Goal: Task Accomplishment & Management: Manage account settings

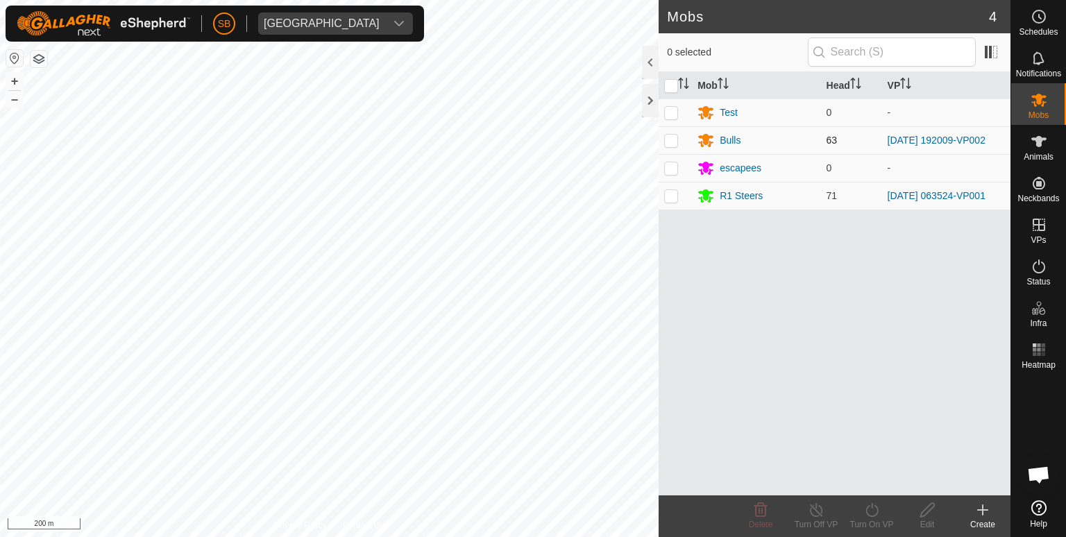
click at [675, 139] on p-checkbox at bounding box center [671, 140] width 14 height 11
click at [670, 137] on p-checkbox at bounding box center [671, 140] width 14 height 11
checkbox input "false"
click at [1049, 17] on es-schedule-vp-svg-icon at bounding box center [1039, 17] width 25 height 22
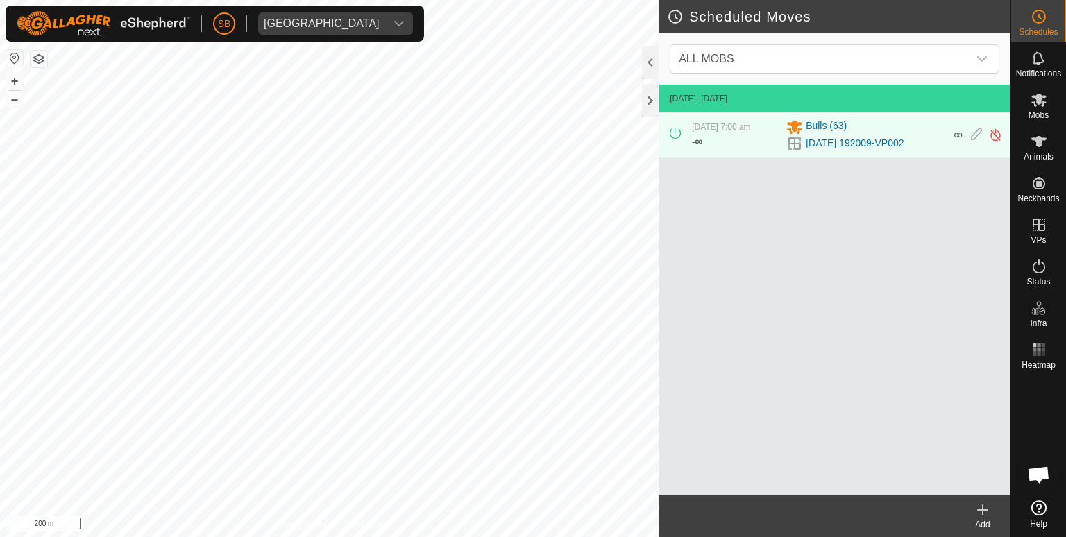
click at [983, 507] on icon at bounding box center [983, 510] width 0 height 10
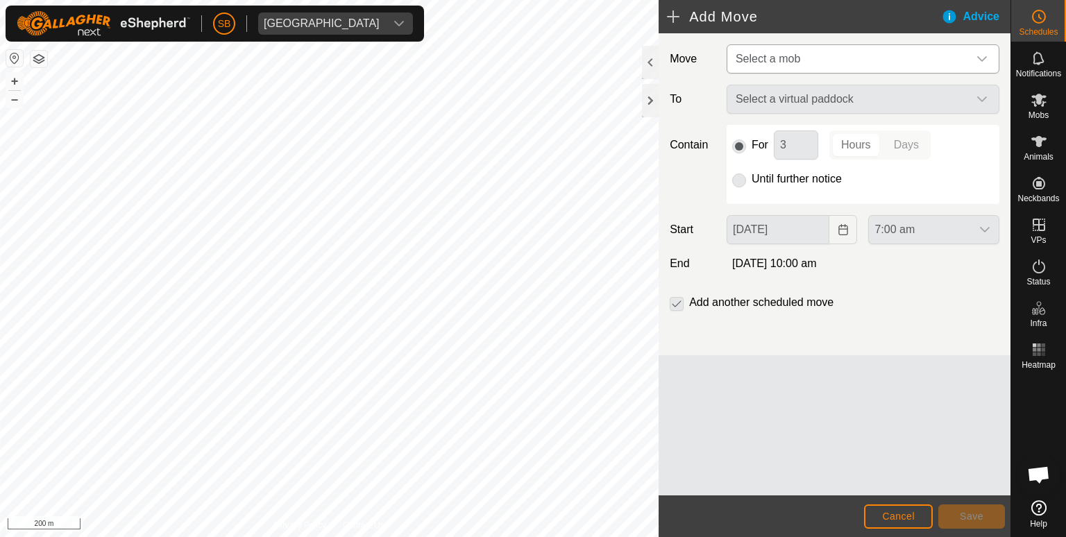
click at [985, 56] on icon "dropdown trigger" at bounding box center [982, 58] width 11 height 11
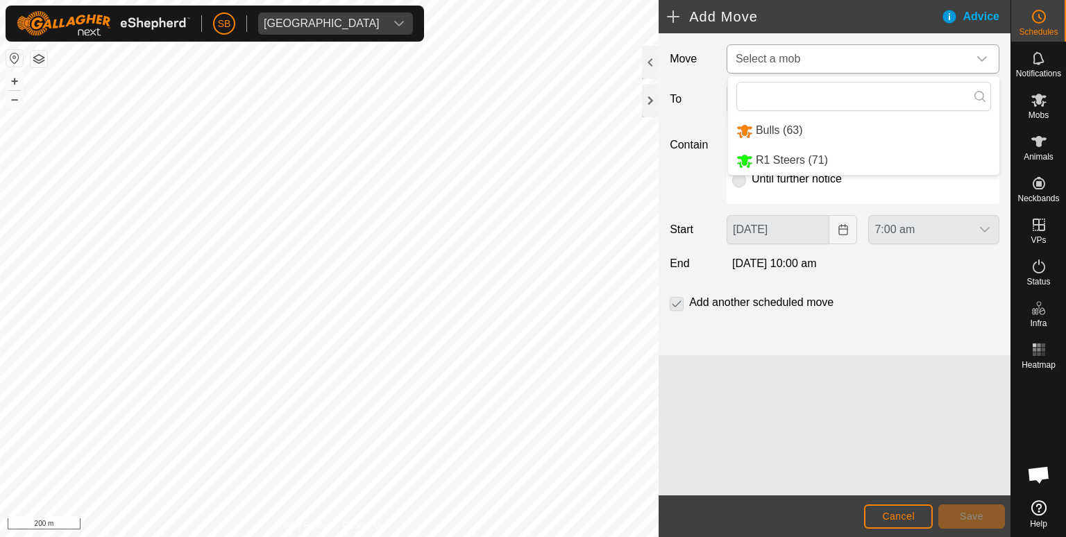
click at [764, 128] on li "Bulls (63)" at bounding box center [863, 131] width 271 height 28
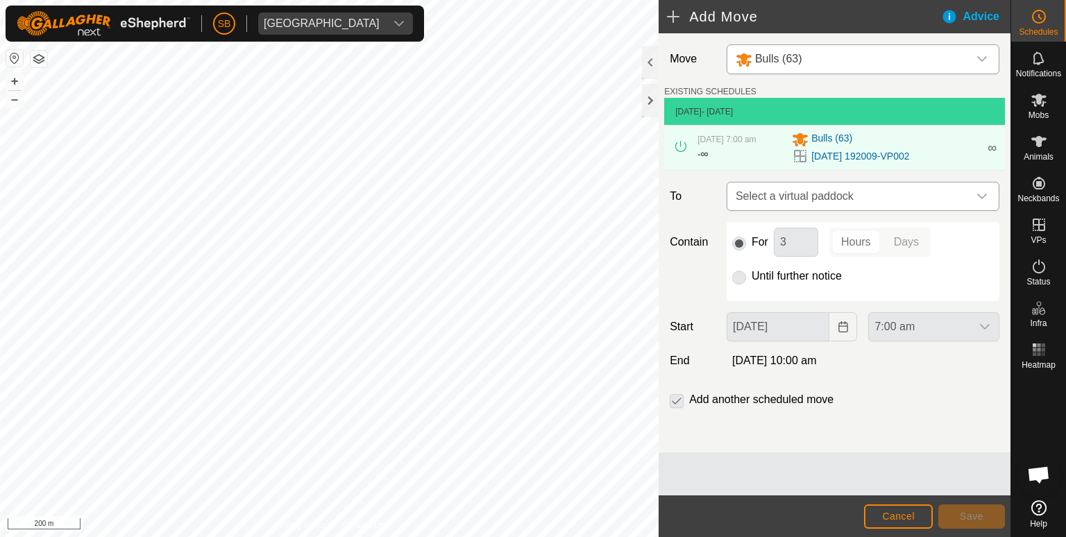
click at [979, 194] on icon "dropdown trigger" at bounding box center [982, 197] width 10 height 6
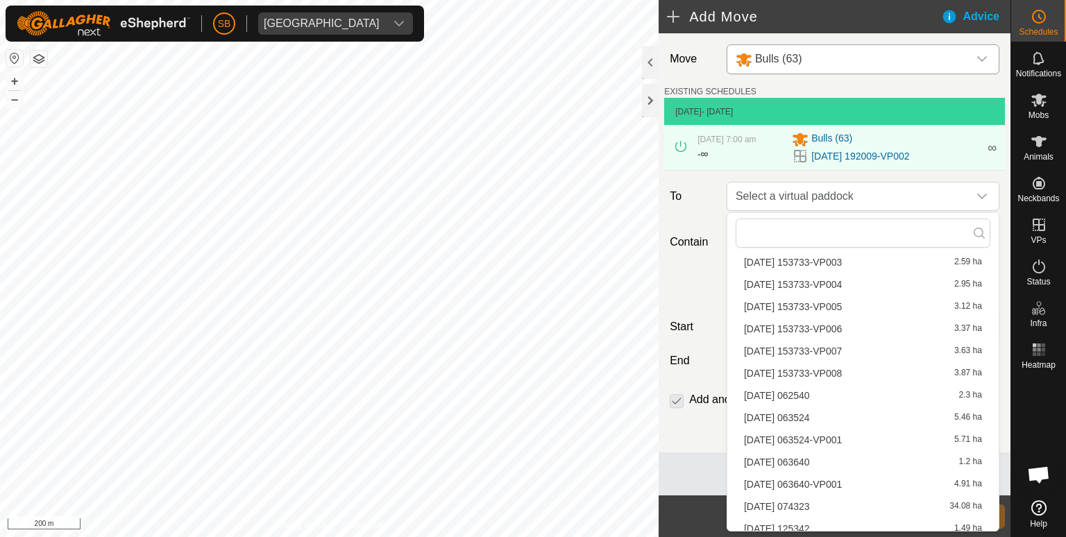
scroll to position [2352, 0]
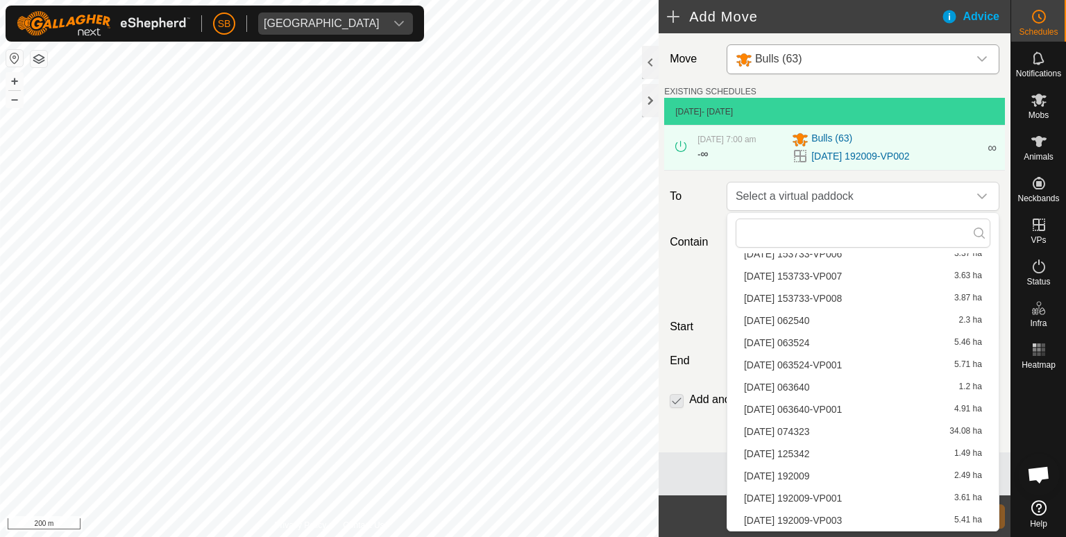
click at [810, 518] on li "[DATE] 192009-VP003 5.41 ha" at bounding box center [863, 520] width 255 height 21
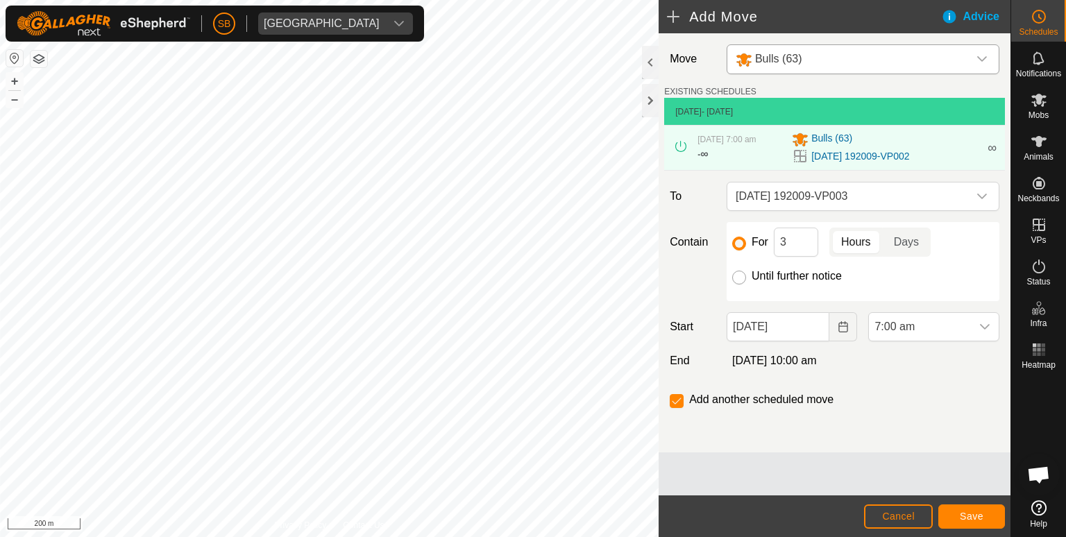
click at [736, 276] on input "Until further notice" at bounding box center [739, 278] width 14 height 14
radio input "true"
checkbox input "false"
click at [985, 323] on icon "dropdown trigger" at bounding box center [984, 326] width 11 height 11
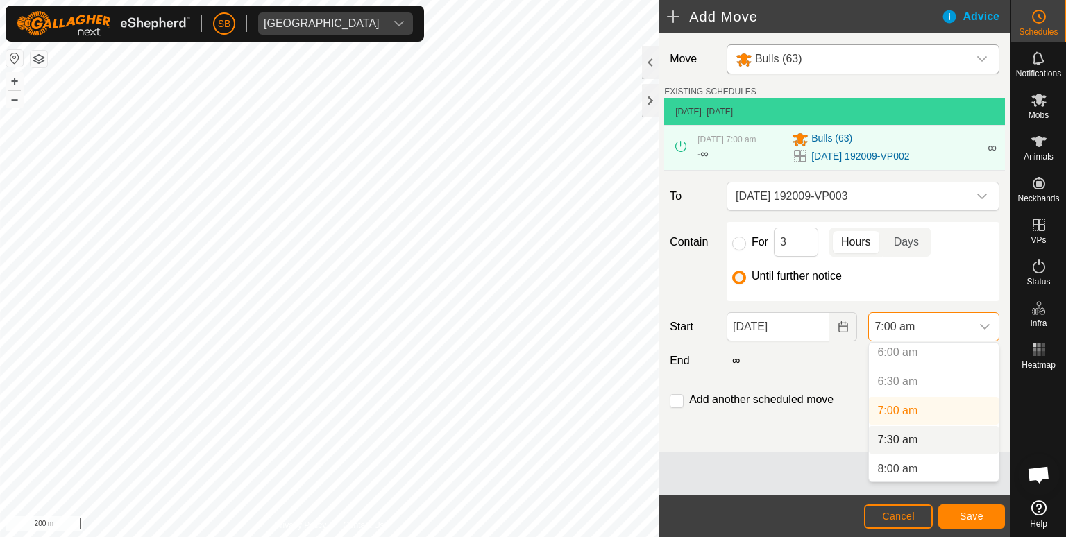
scroll to position [355, 0]
click at [945, 466] on li "8:00 am" at bounding box center [934, 468] width 130 height 28
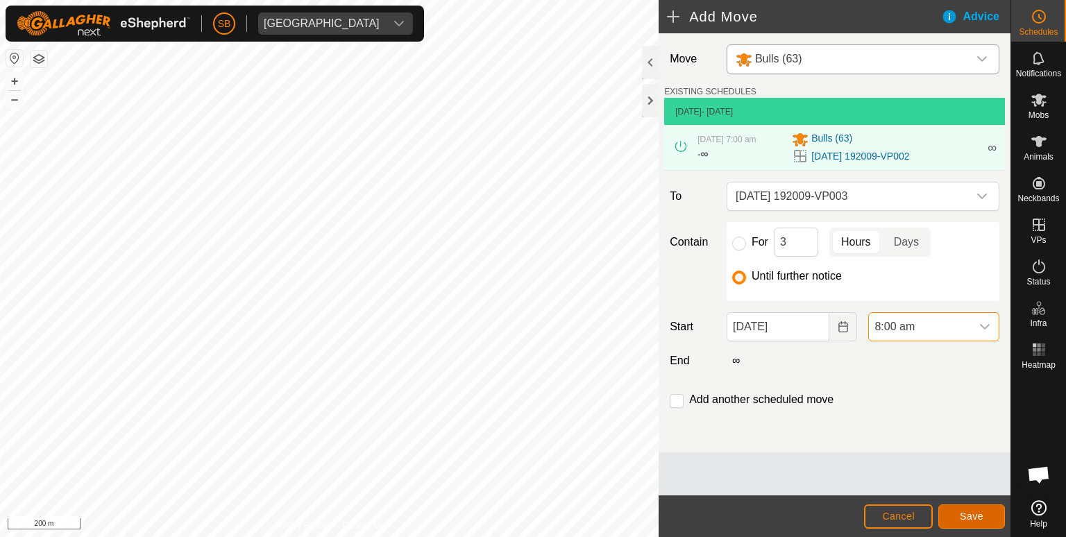
click at [979, 511] on span "Save" at bounding box center [972, 516] width 24 height 11
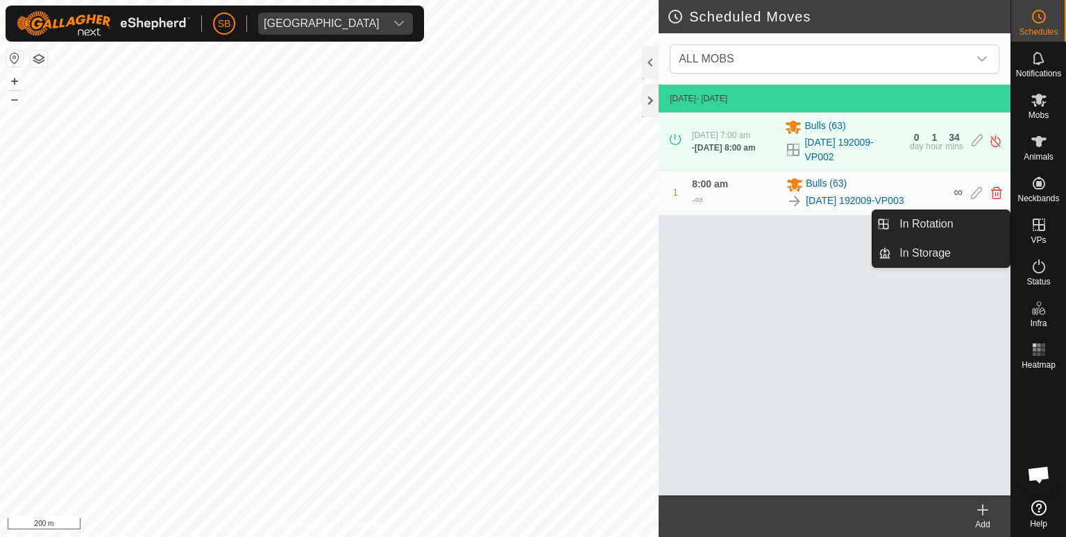
click at [1041, 229] on icon at bounding box center [1039, 225] width 17 height 17
click at [950, 230] on link "In Rotation" at bounding box center [950, 224] width 119 height 28
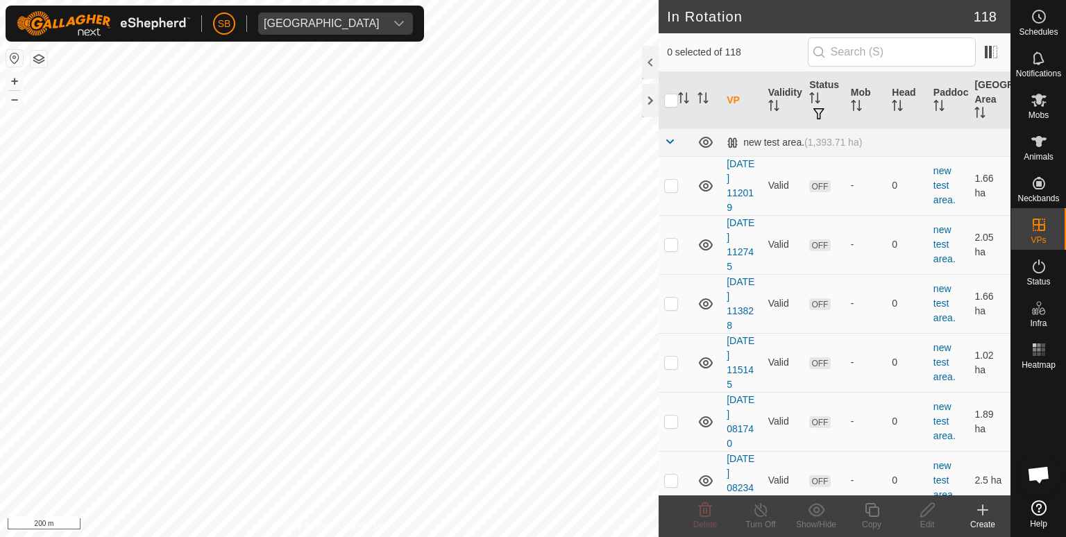
click at [989, 512] on icon at bounding box center [983, 510] width 17 height 17
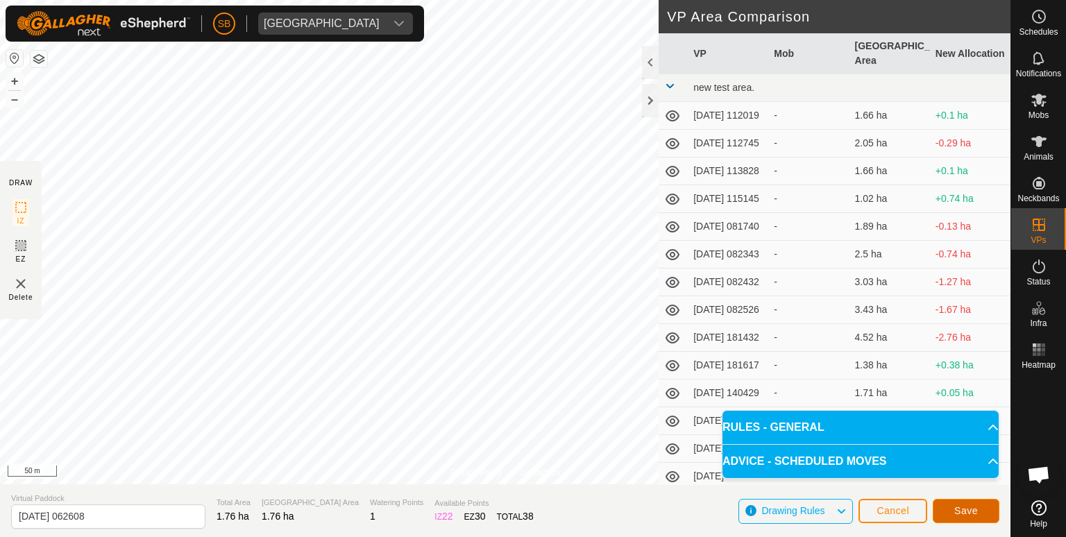
click at [962, 514] on span "Save" at bounding box center [966, 510] width 24 height 11
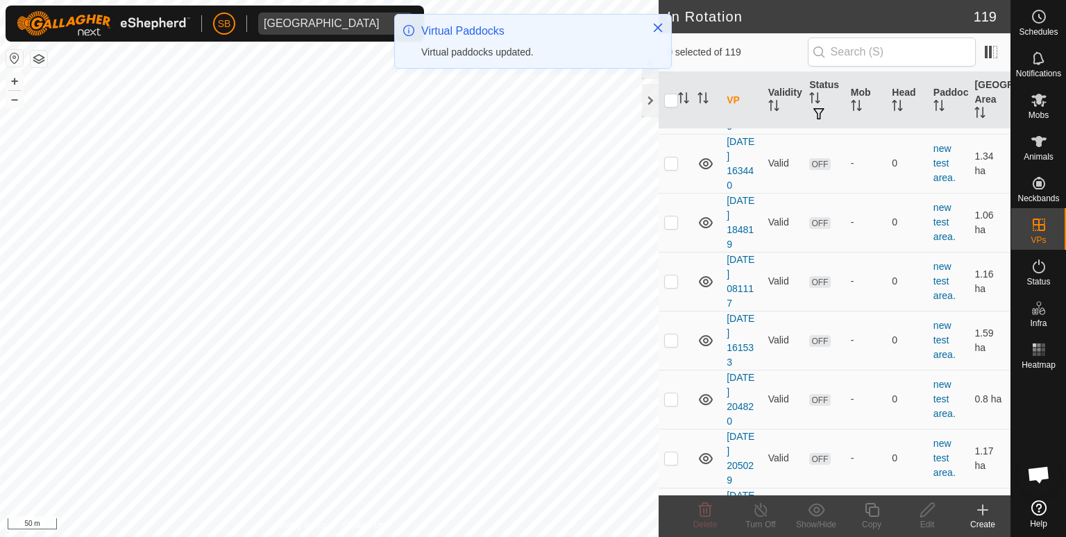
scroll to position [2224, 0]
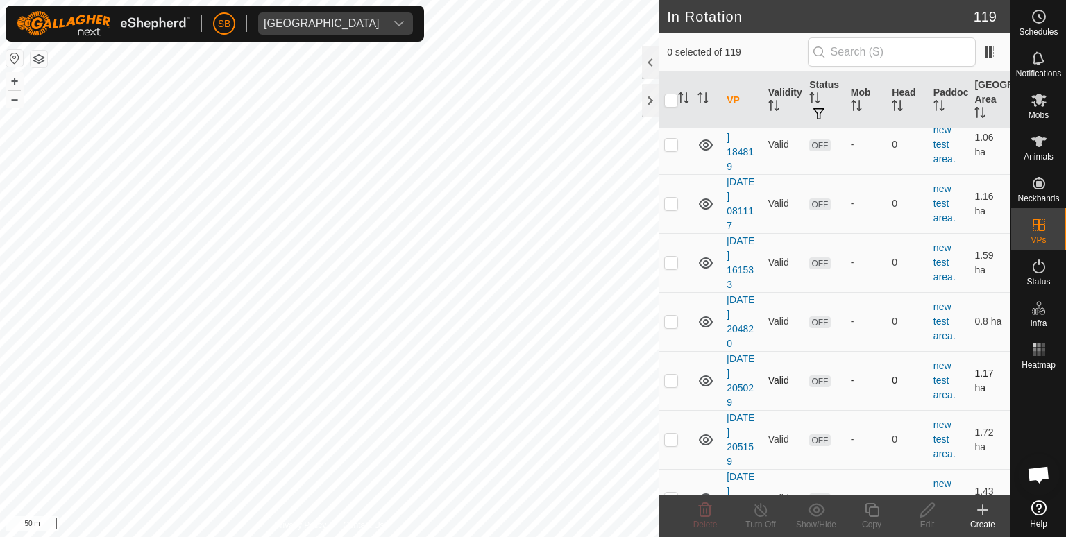
checkbox input "true"
click at [871, 506] on icon at bounding box center [872, 510] width 14 height 14
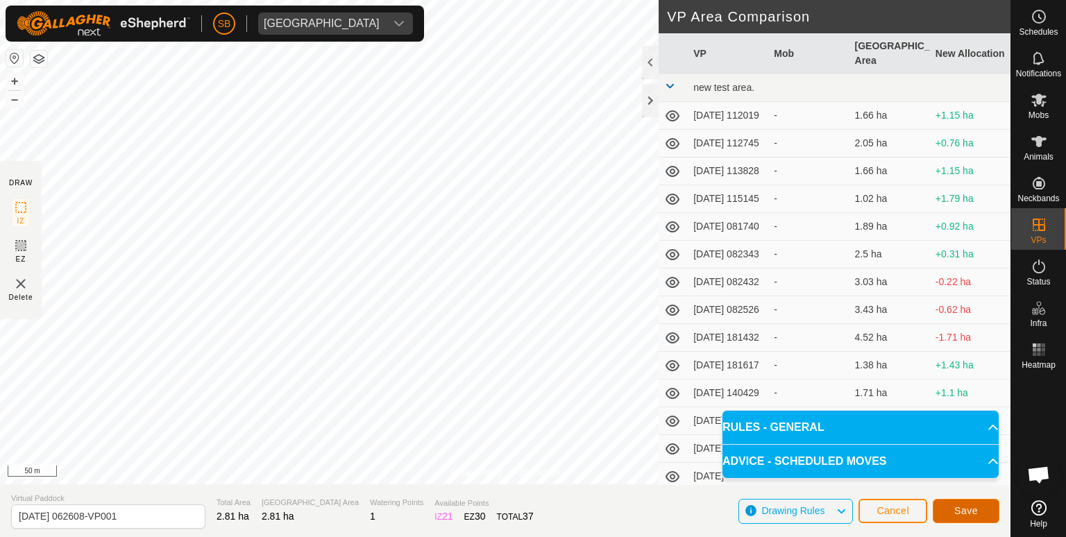
click at [986, 505] on button "Save" at bounding box center [966, 511] width 67 height 24
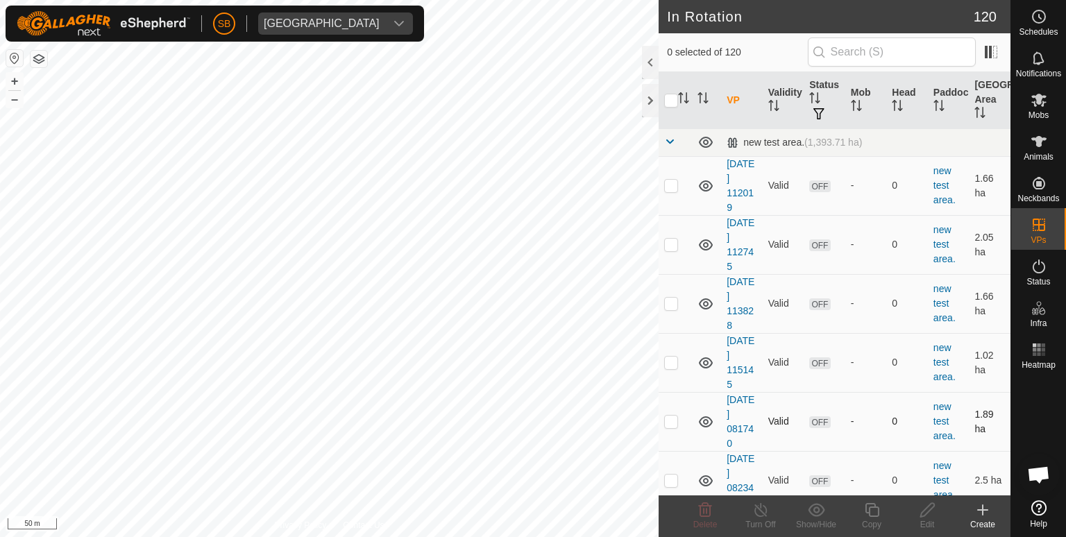
checkbox input "true"
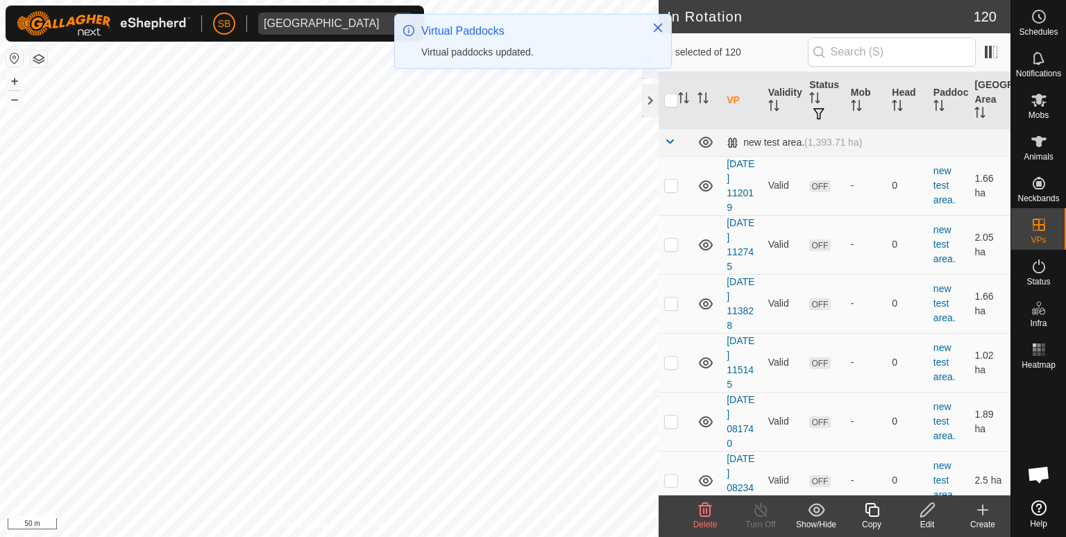
click at [877, 514] on icon at bounding box center [871, 510] width 17 height 17
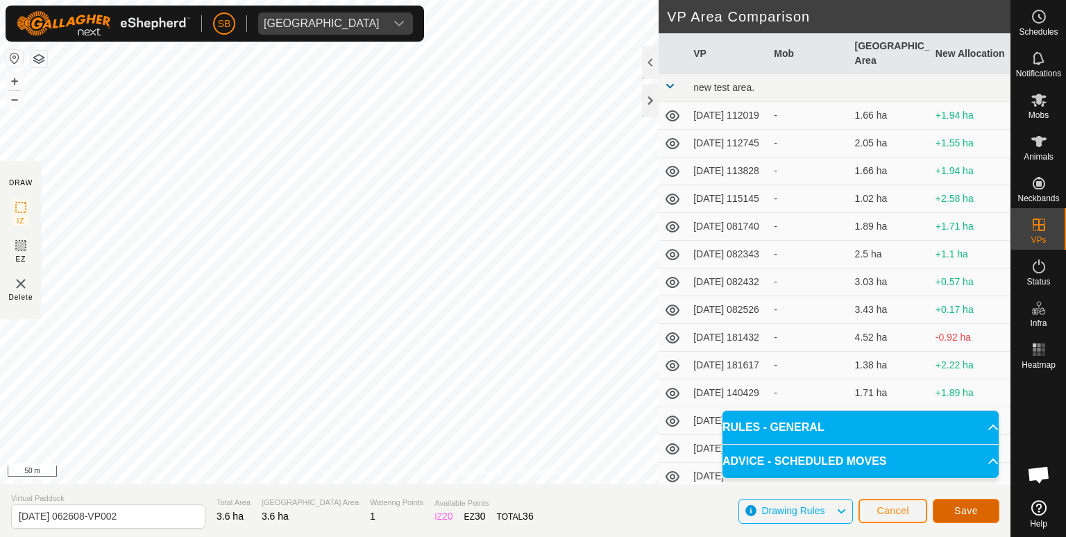
click at [969, 508] on span "Save" at bounding box center [966, 510] width 24 height 11
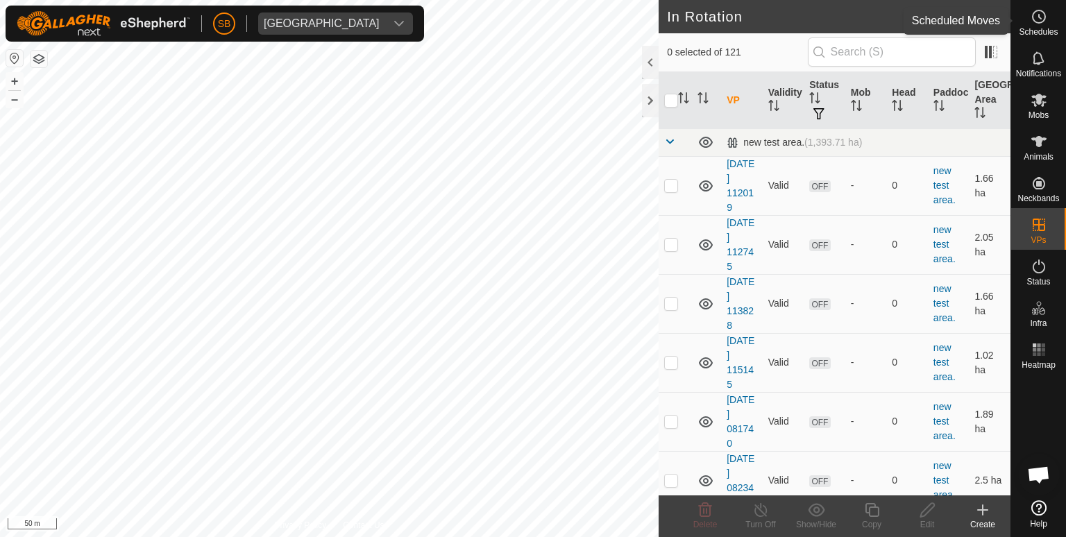
click at [1043, 25] on es-schedule-vp-svg-icon at bounding box center [1039, 17] width 25 height 22
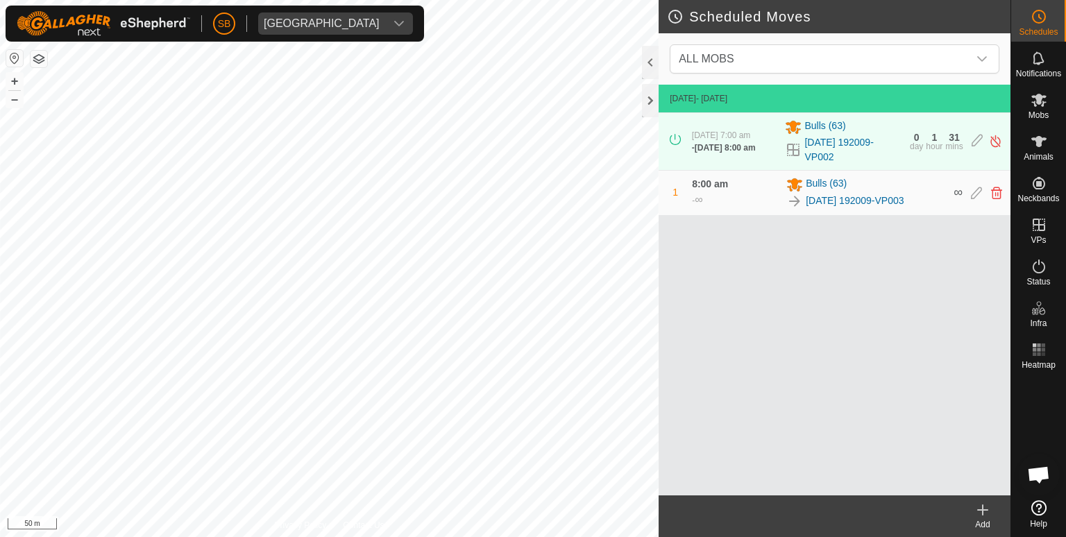
click at [984, 512] on icon at bounding box center [983, 510] width 17 height 17
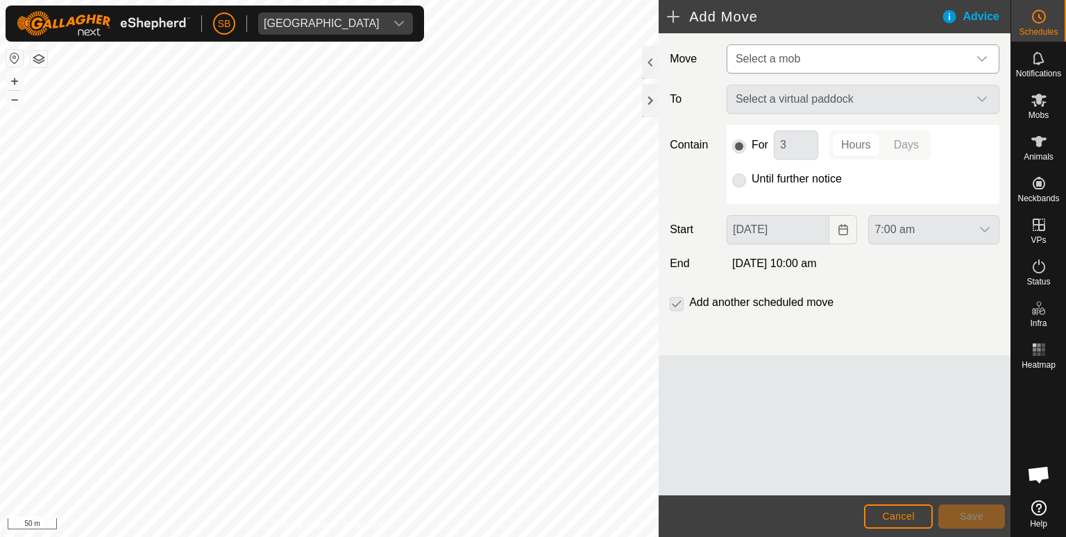
click at [987, 54] on icon "dropdown trigger" at bounding box center [982, 58] width 11 height 11
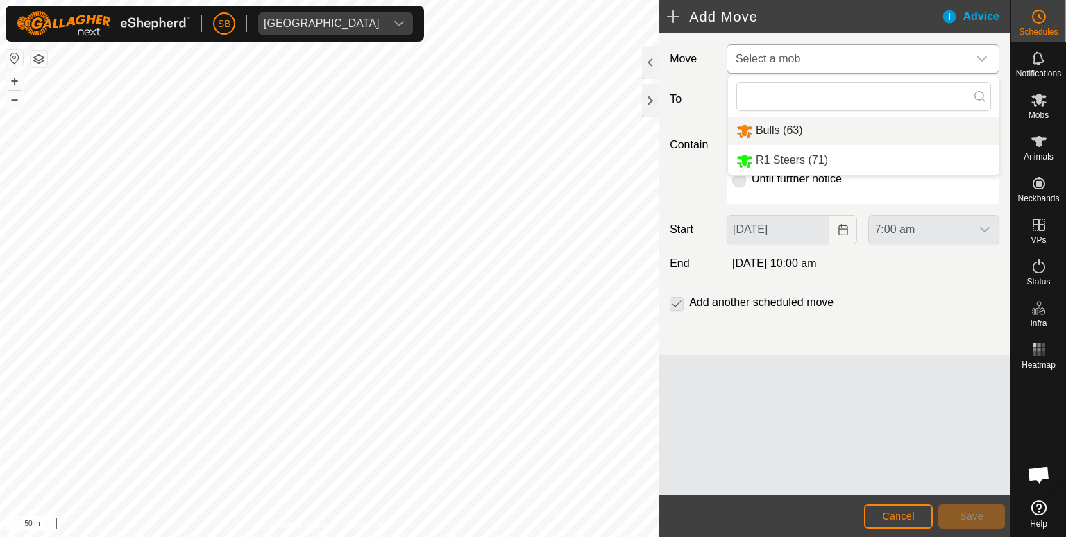
click at [766, 130] on li "Bulls (63)" at bounding box center [863, 131] width 271 height 28
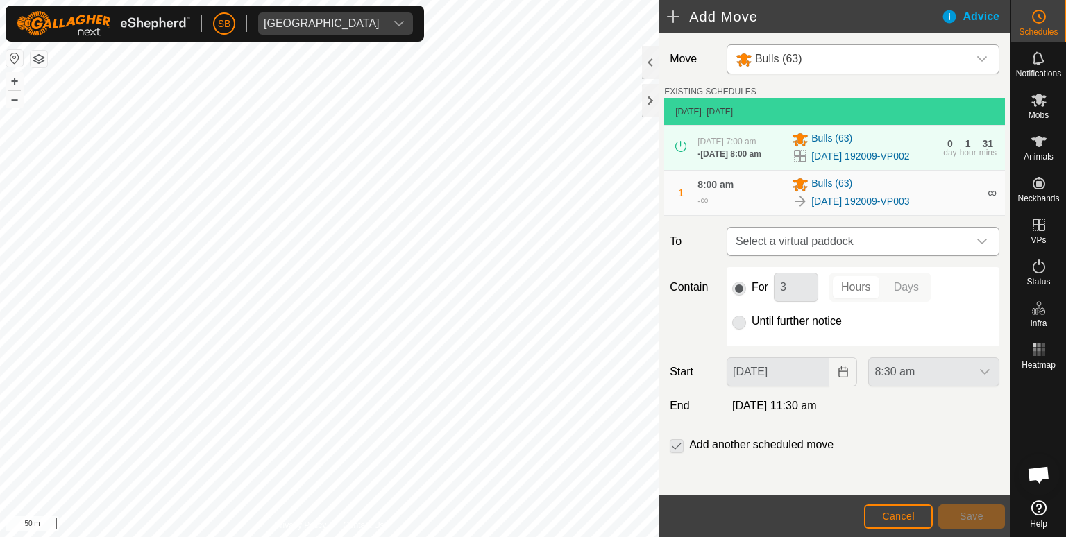
click at [977, 255] on div "dropdown trigger" at bounding box center [982, 242] width 28 height 28
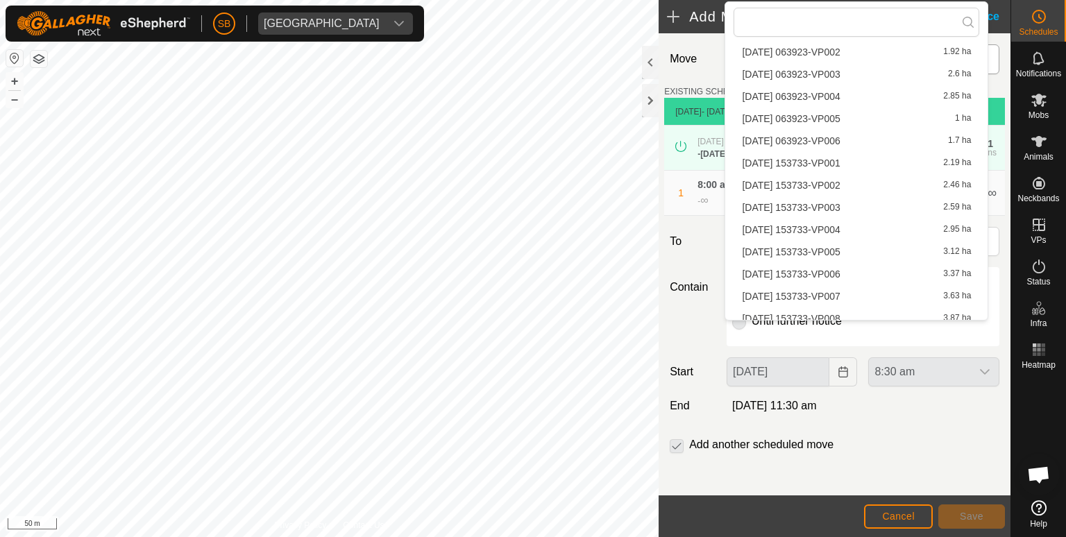
scroll to position [2418, 0]
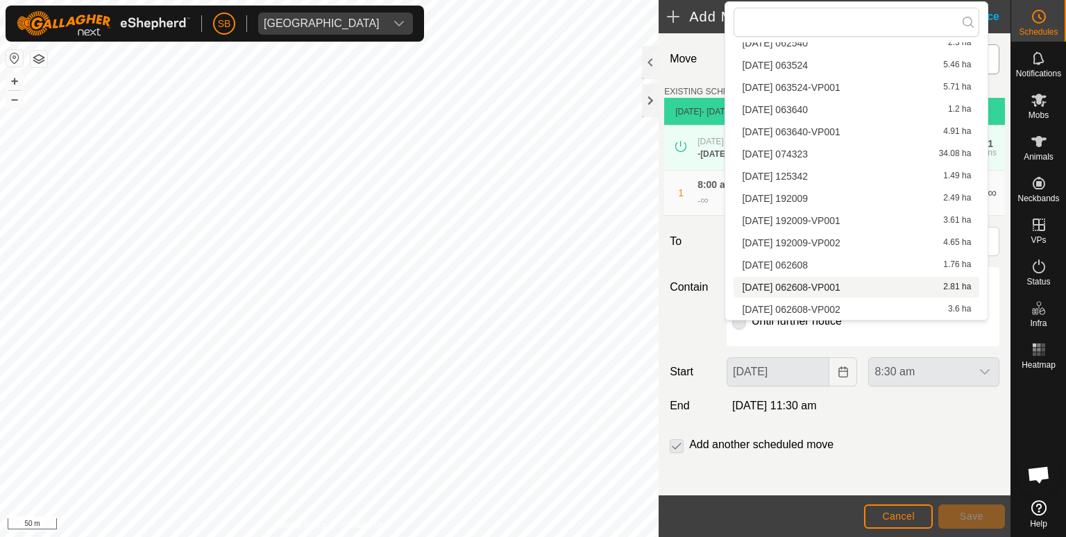
click at [859, 279] on li "[DATE] 062608-VP001 2.81 ha" at bounding box center [857, 287] width 246 height 21
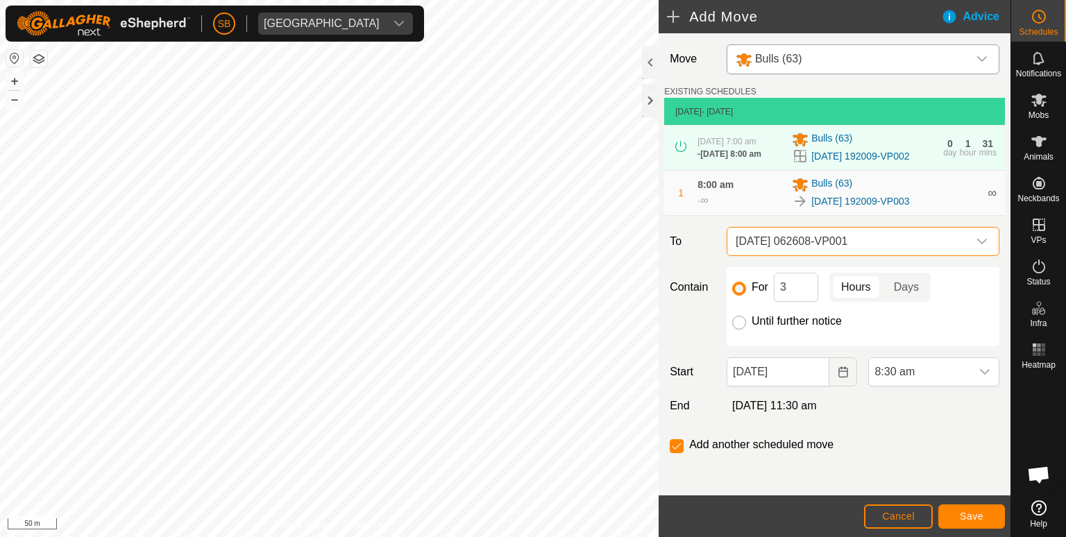
click at [739, 330] on input "Until further notice" at bounding box center [739, 323] width 14 height 14
radio input "true"
checkbox input "false"
click at [980, 375] on icon "dropdown trigger" at bounding box center [985, 372] width 10 height 6
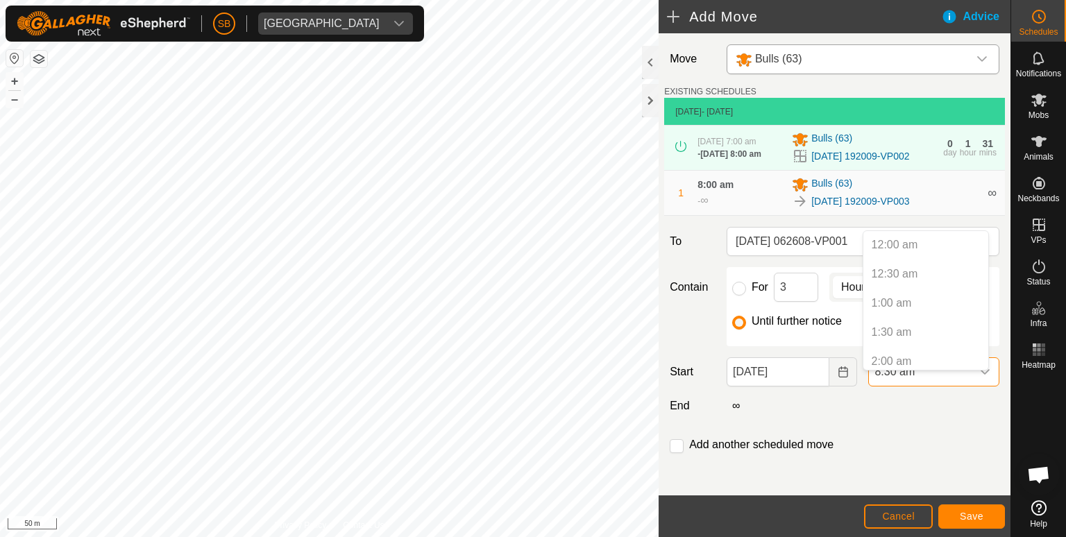
scroll to position [385, 0]
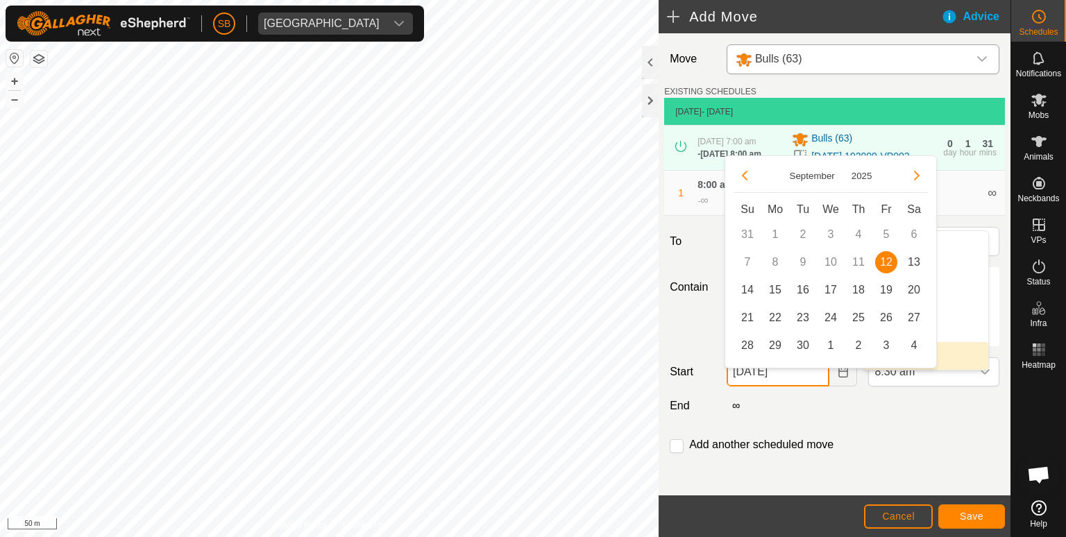
click at [794, 381] on input "[DATE]" at bounding box center [778, 371] width 103 height 29
click at [916, 264] on span "13" at bounding box center [914, 262] width 22 height 22
type input "[DATE]"
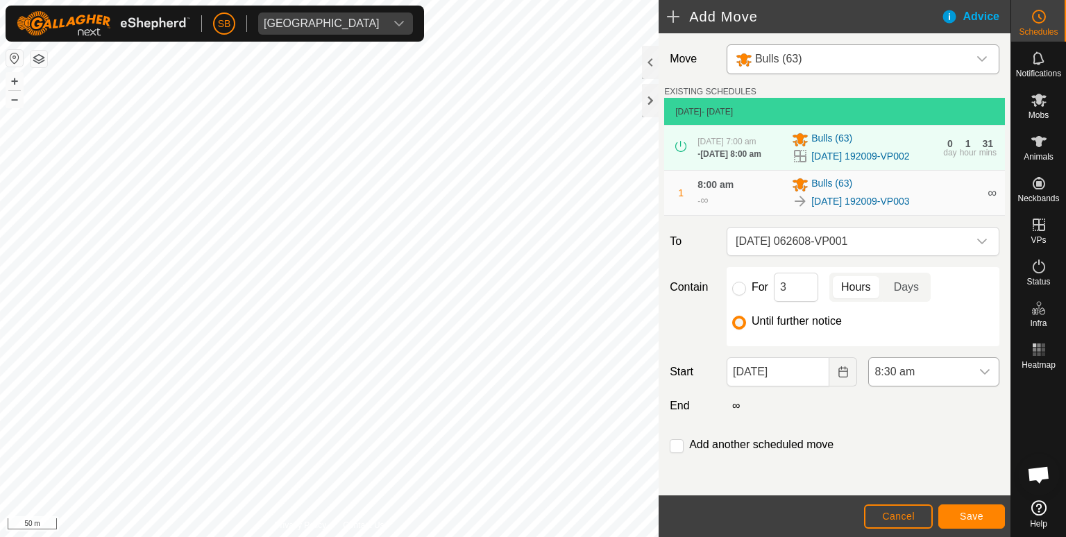
click at [972, 377] on div "dropdown trigger" at bounding box center [985, 372] width 28 height 28
click at [925, 302] on li "7:30 am" at bounding box center [925, 298] width 125 height 28
click at [968, 512] on span "Save" at bounding box center [972, 516] width 24 height 11
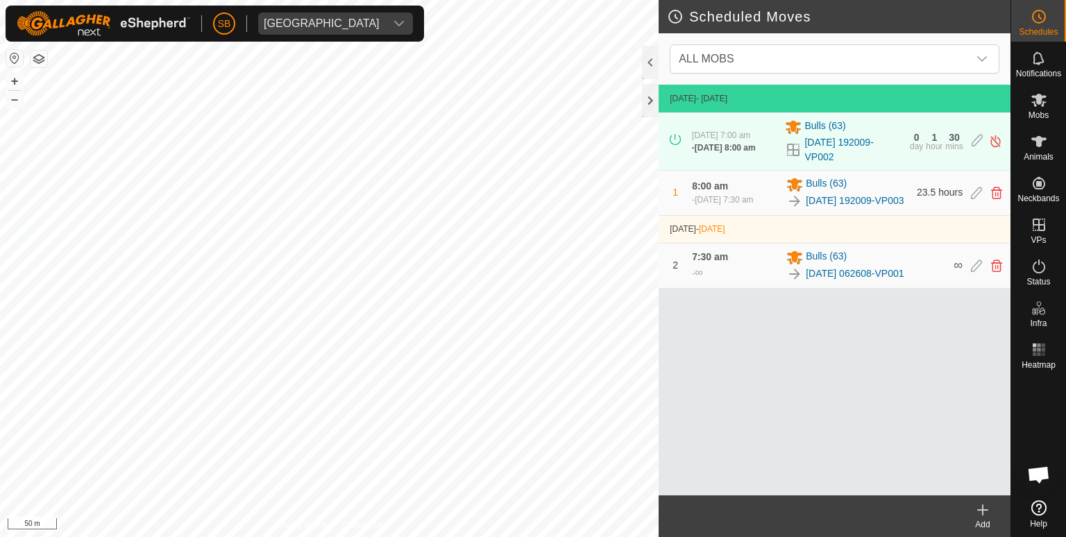
click at [979, 507] on icon at bounding box center [983, 510] width 17 height 17
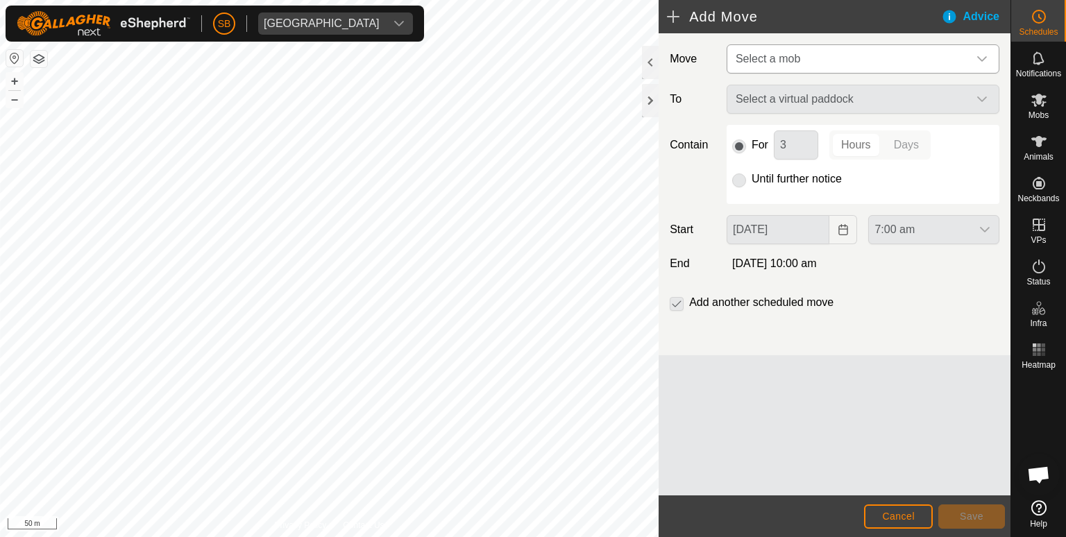
click at [978, 56] on icon "dropdown trigger" at bounding box center [982, 59] width 10 height 6
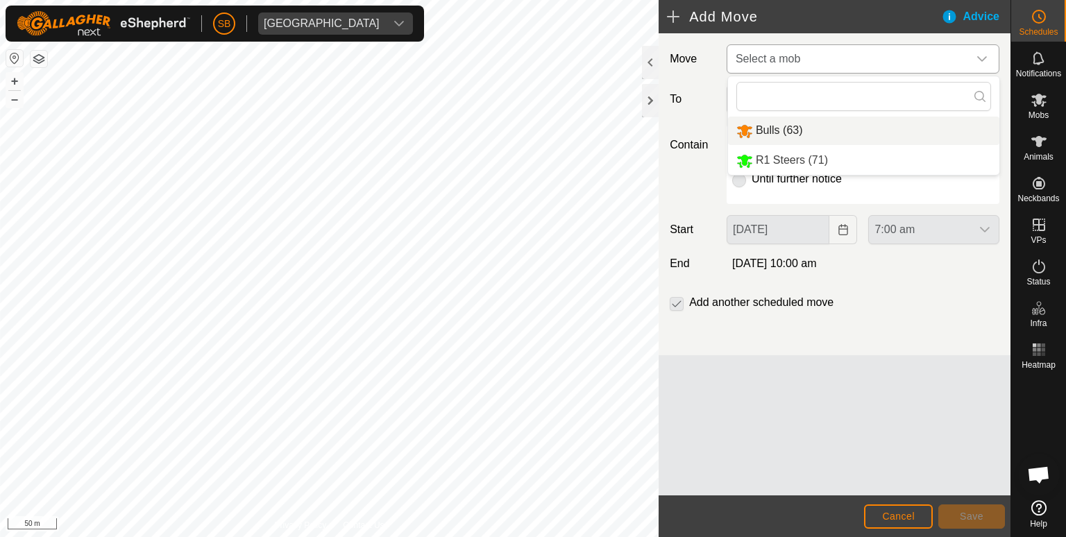
click at [745, 128] on li "Bulls (63)" at bounding box center [863, 131] width 271 height 28
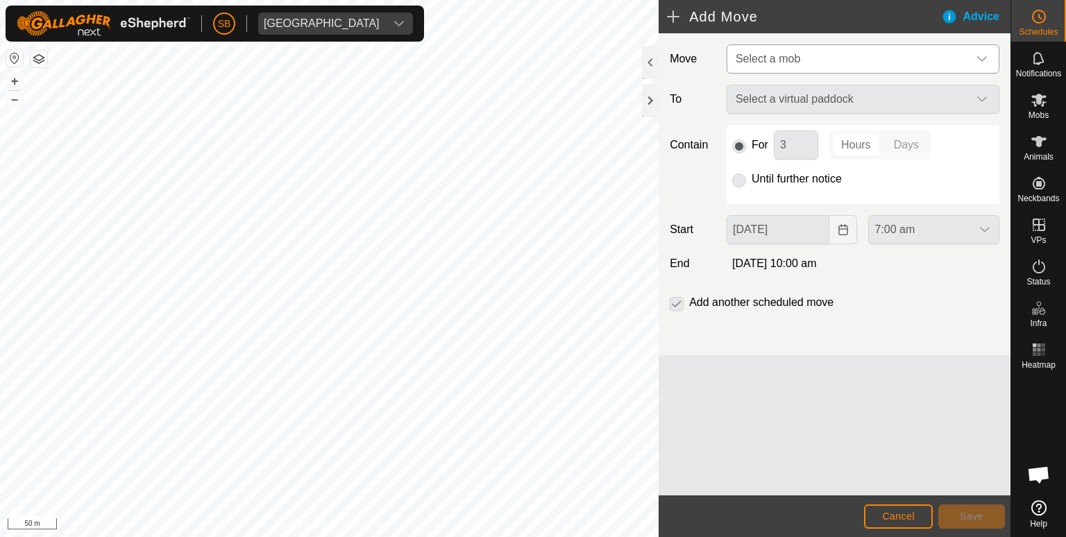
type input "[DATE]"
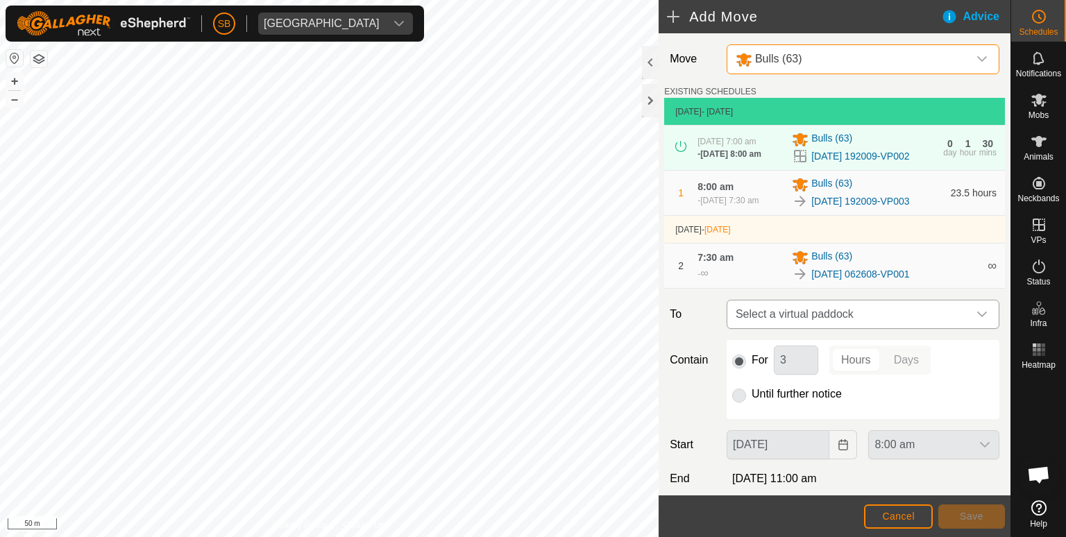
click at [977, 317] on icon "dropdown trigger" at bounding box center [982, 315] width 10 height 6
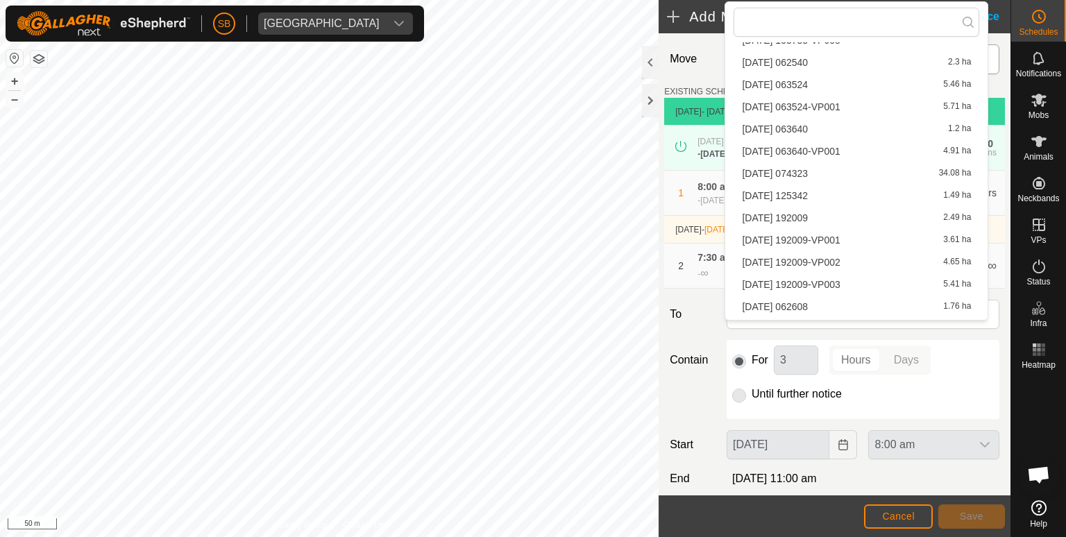
scroll to position [2418, 0]
click at [888, 306] on li "[DATE] 062608-VP002 3.6 ha" at bounding box center [857, 309] width 246 height 21
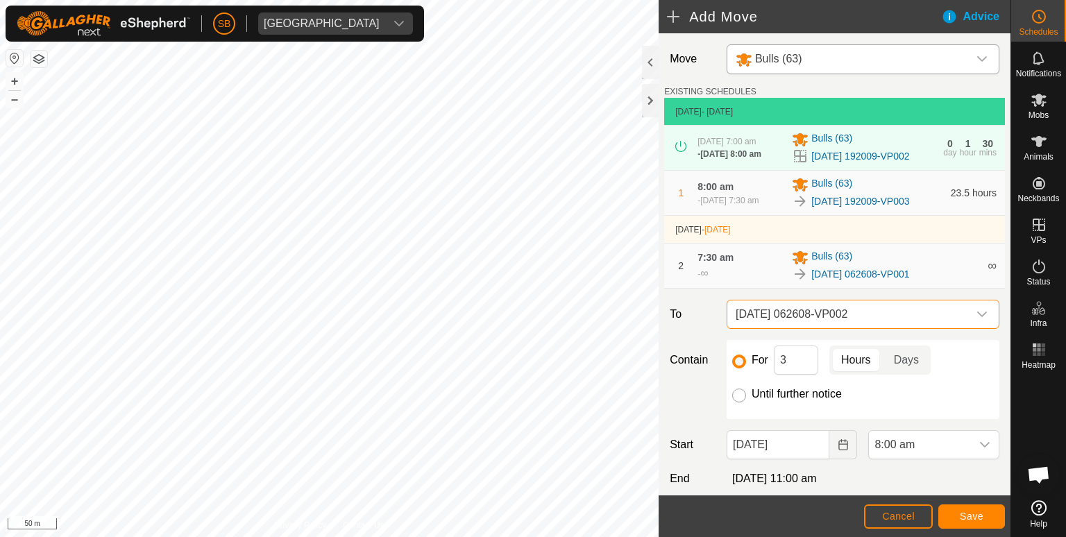
click at [739, 403] on input "Until further notice" at bounding box center [739, 396] width 14 height 14
radio input "true"
checkbox input "false"
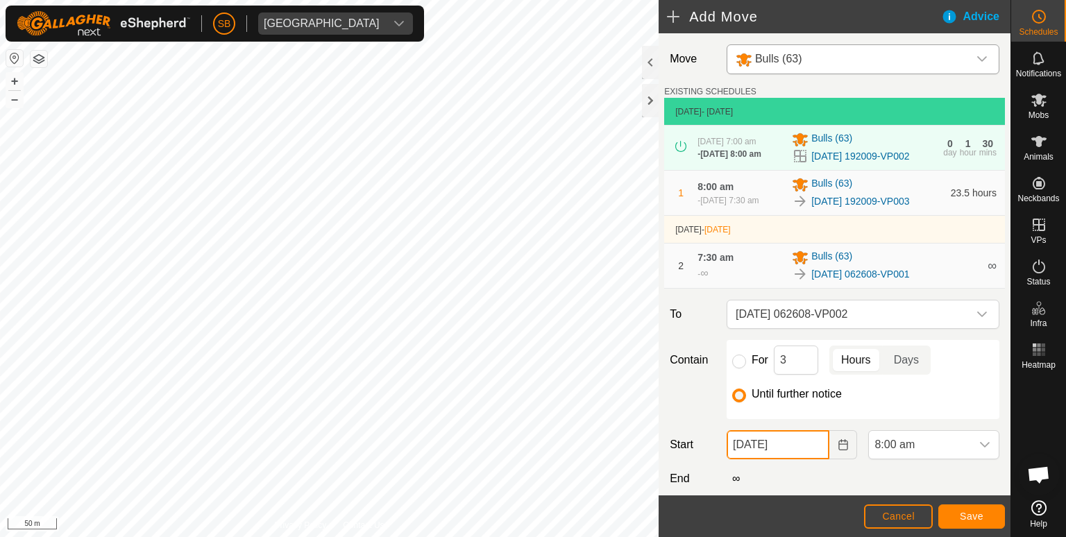
click at [783, 459] on input "[DATE]" at bounding box center [778, 444] width 103 height 29
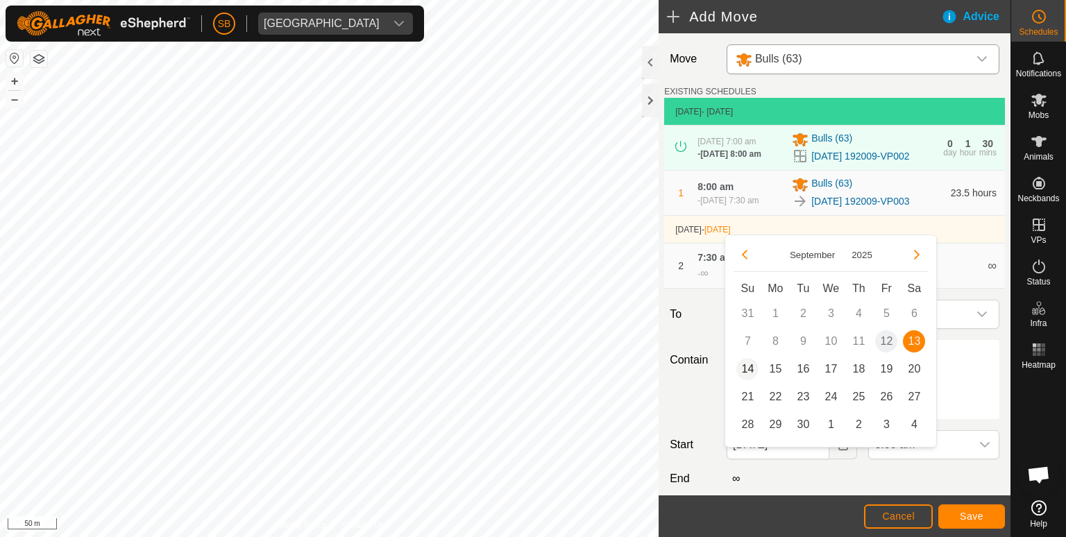
click at [746, 368] on span "14" at bounding box center [747, 369] width 22 height 22
type input "[DATE]"
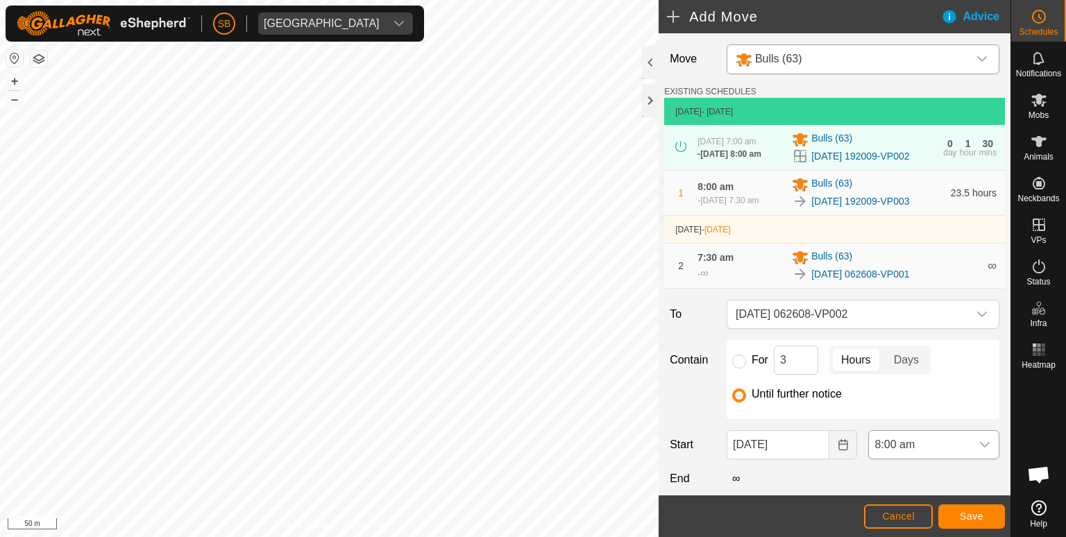
click at [979, 450] on icon "dropdown trigger" at bounding box center [984, 444] width 11 height 11
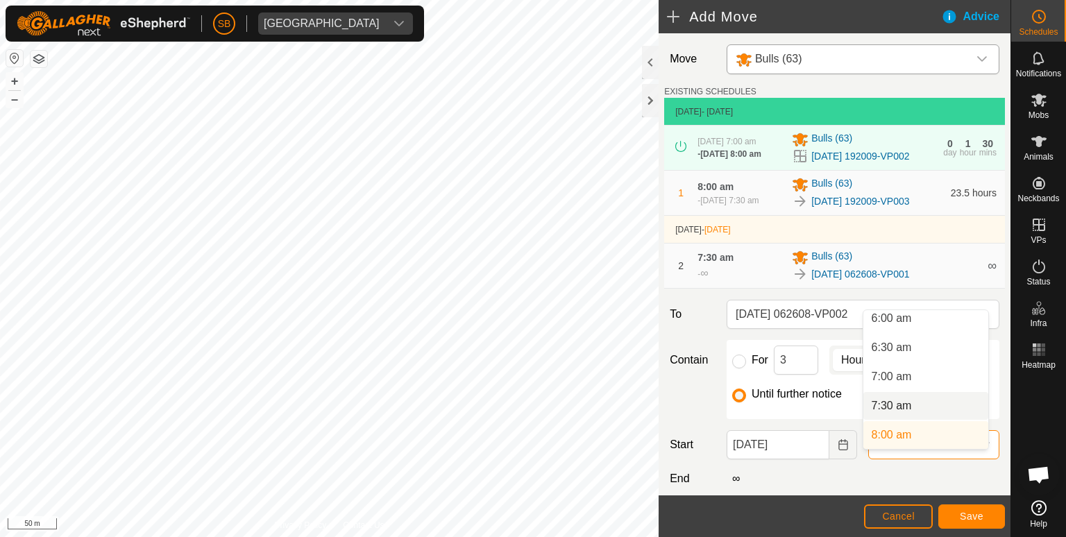
click at [934, 407] on li "7:30 am" at bounding box center [925, 406] width 125 height 28
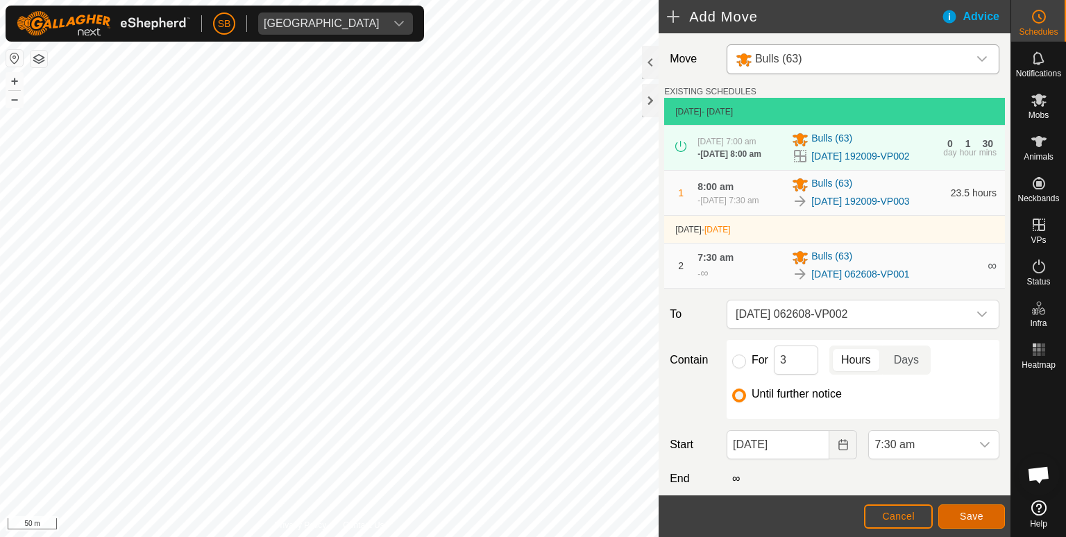
click at [975, 512] on span "Save" at bounding box center [972, 516] width 24 height 11
